Goal: Book appointment/travel/reservation

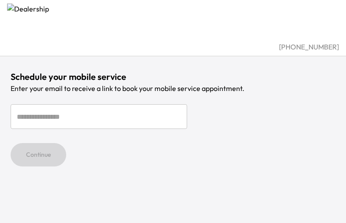
click at [40, 101] on div "Schedule your mobile service Enter your email to receive a link to book your mo…" at bounding box center [173, 119] width 324 height 96
click at [88, 56] on div "Schedule your mobile service Enter your email to receive a link to book your mo…" at bounding box center [173, 83] width 346 height 166
click at [331, 145] on div "Continue" at bounding box center [173, 154] width 324 height 23
click at [331, 167] on div "[PHONE_NUMBER] Schedule your mobile service Enter your email to receive a link …" at bounding box center [173, 111] width 346 height 223
click at [287, 145] on div "Continue" at bounding box center [173, 154] width 324 height 23
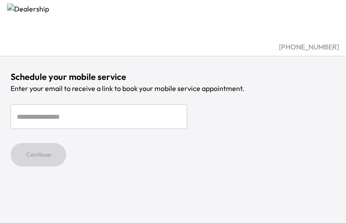
click at [287, 167] on div "[PHONE_NUMBER] Schedule your mobile service Enter your email to receive a link …" at bounding box center [173, 111] width 346 height 223
click at [198, 145] on div "Continue" at bounding box center [173, 154] width 324 height 23
click at [198, 167] on div "[PHONE_NUMBER] Schedule your mobile service Enter your email to receive a link …" at bounding box center [173, 111] width 346 height 223
click at [154, 131] on form "​ Continue" at bounding box center [173, 135] width 324 height 62
click at [176, 109] on input "email" at bounding box center [99, 116] width 176 height 25
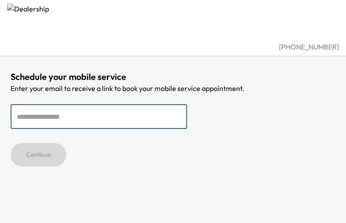
click at [220, 87] on p "Enter your email to receive a link to book your mobile service appointment." at bounding box center [173, 88] width 324 height 11
